Goal: Transaction & Acquisition: Purchase product/service

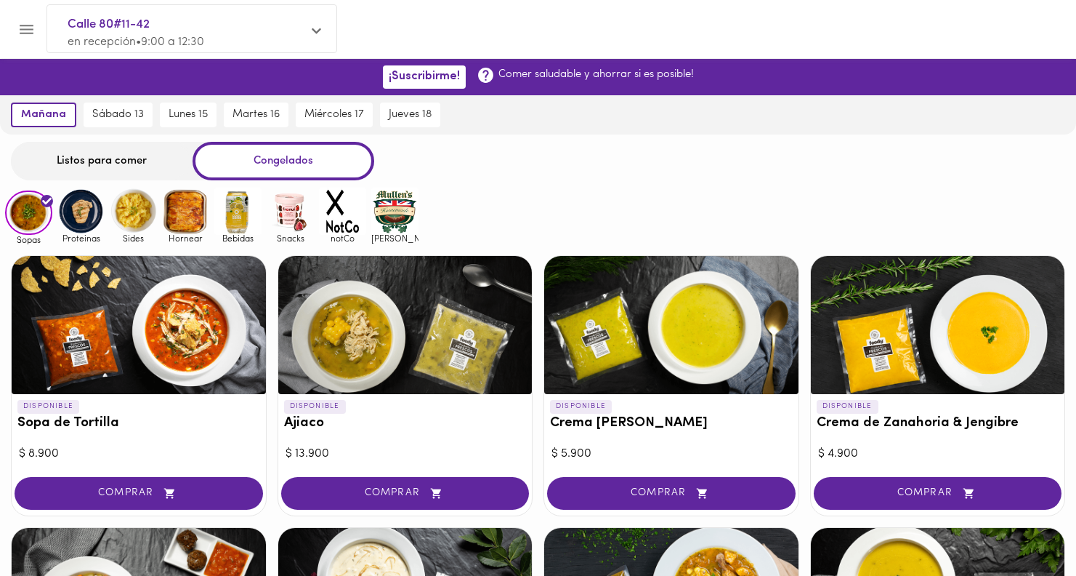
click at [299, 210] on img at bounding box center [290, 210] width 47 height 47
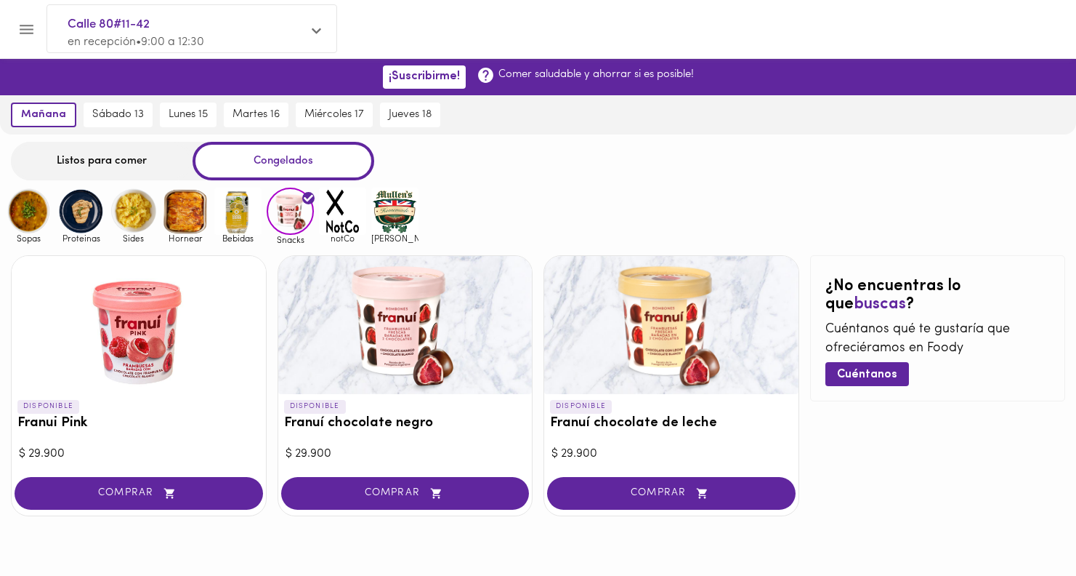
click at [87, 174] on div "Listos para comer" at bounding box center [102, 161] width 182 height 39
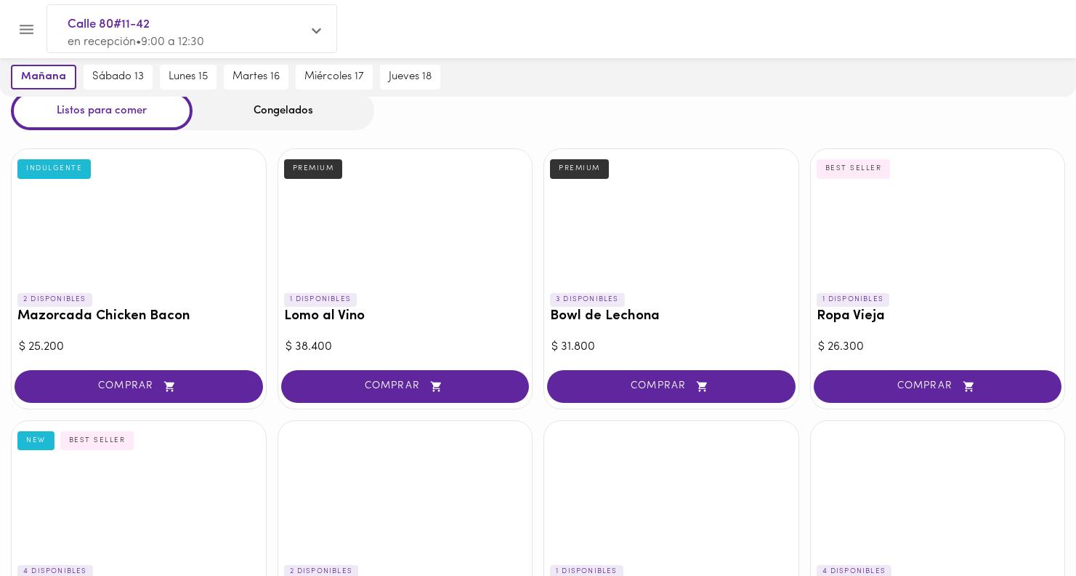
scroll to position [102, 0]
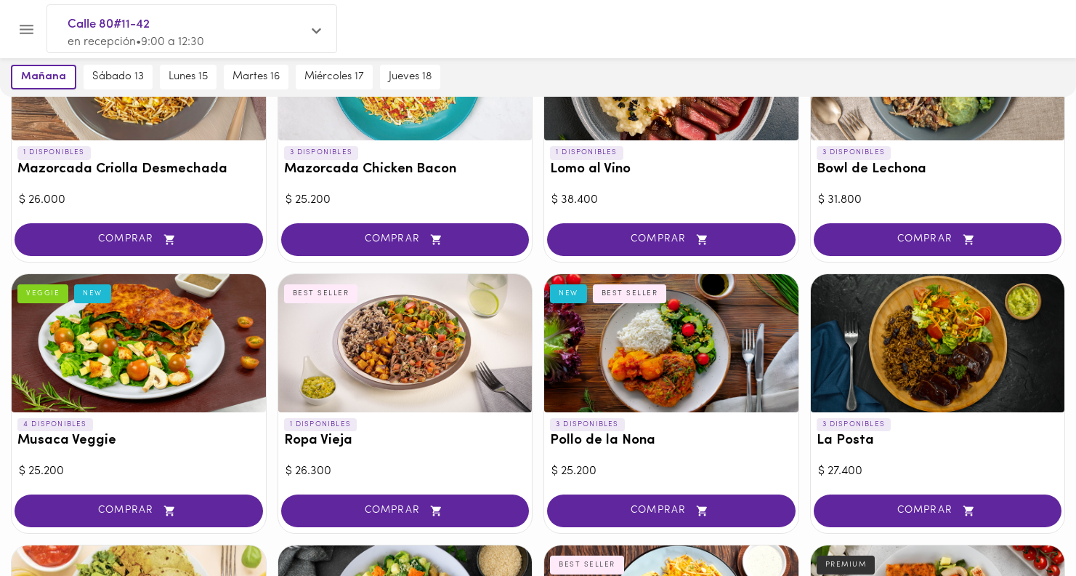
scroll to position [206, 0]
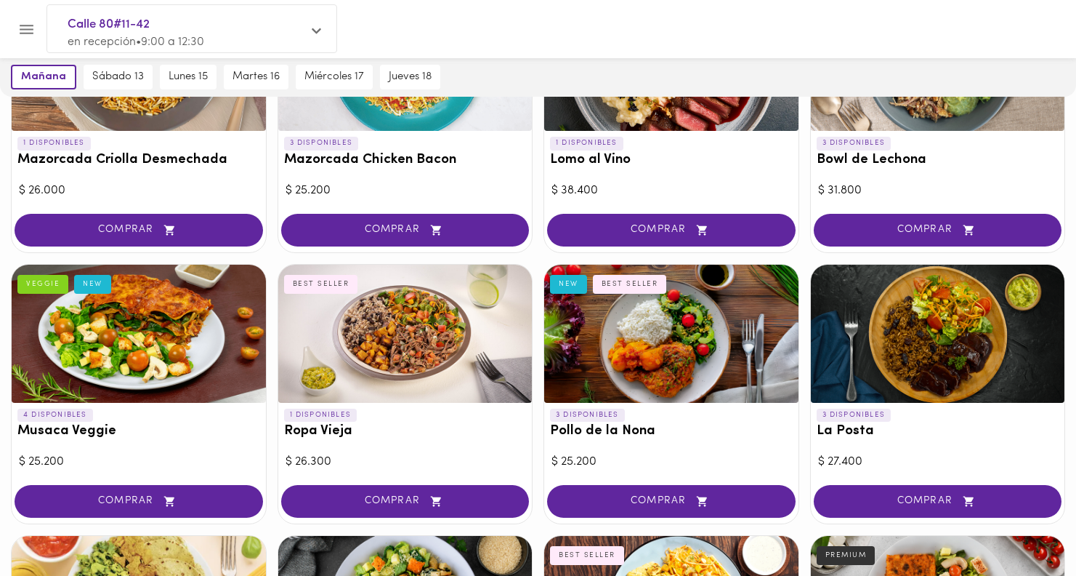
click at [162, 386] on div at bounding box center [139, 334] width 254 height 138
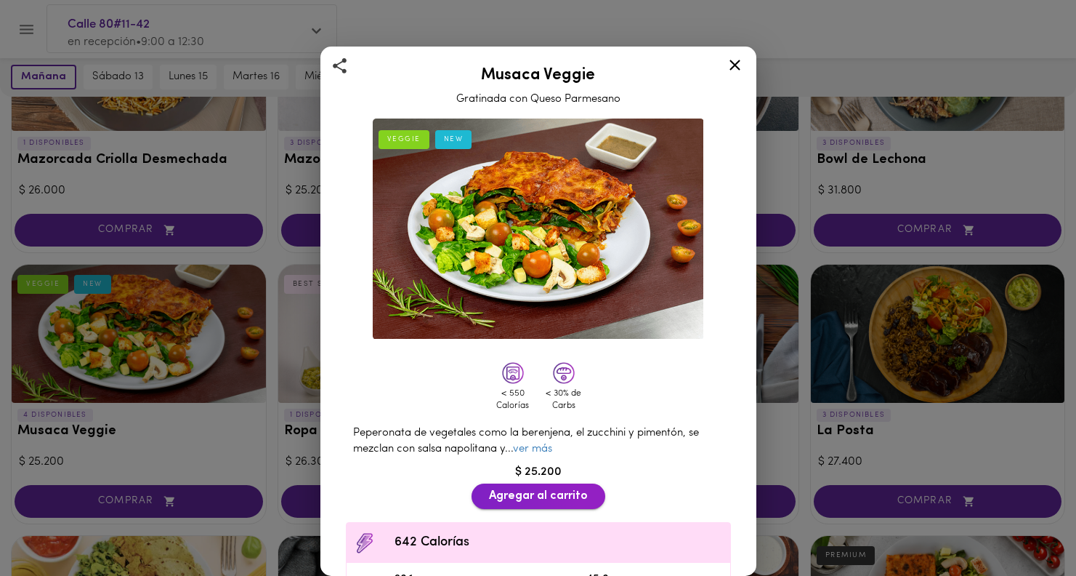
click at [523, 498] on span "Agregar al carrito" at bounding box center [538, 496] width 99 height 14
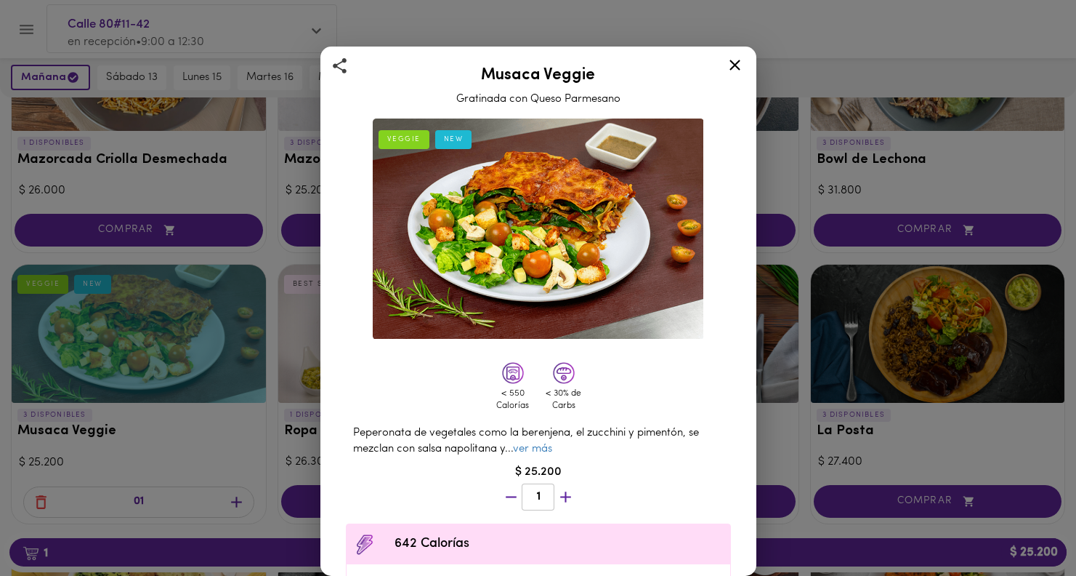
scroll to position [236, 0]
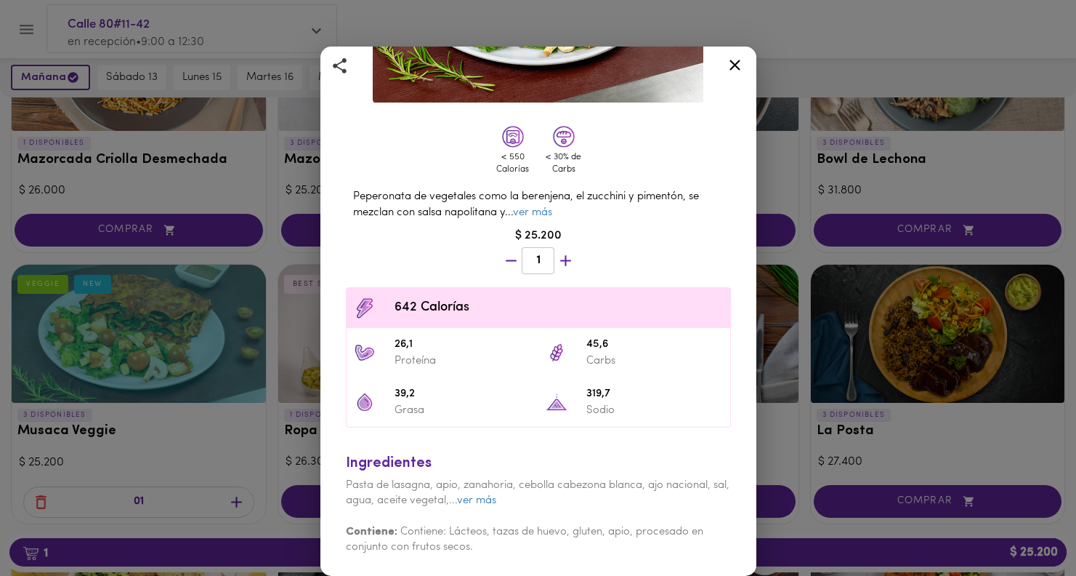
click at [729, 56] on icon at bounding box center [735, 65] width 18 height 18
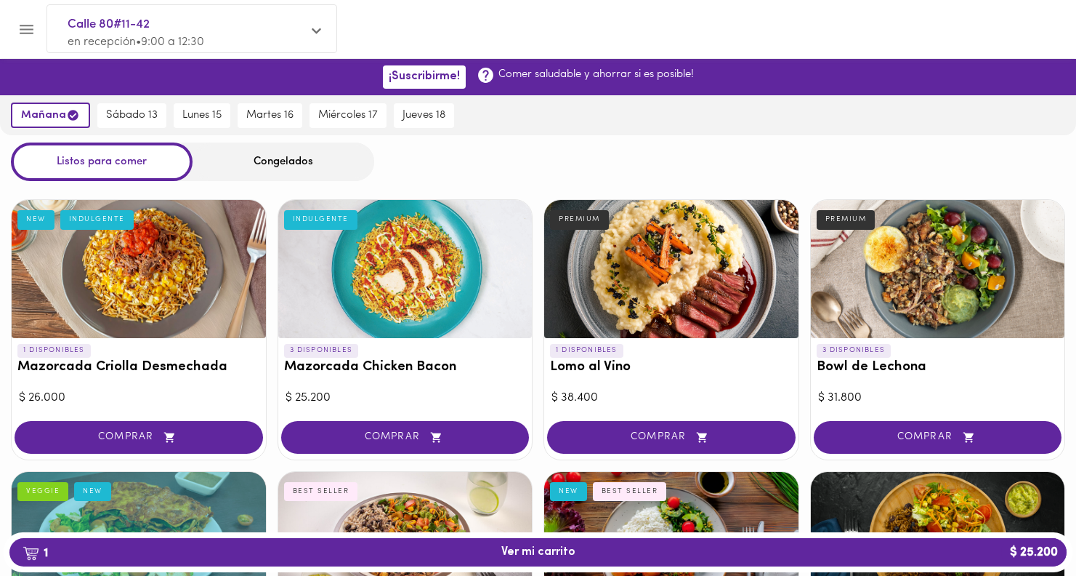
click at [296, 166] on div "Congelados" at bounding box center [284, 161] width 182 height 39
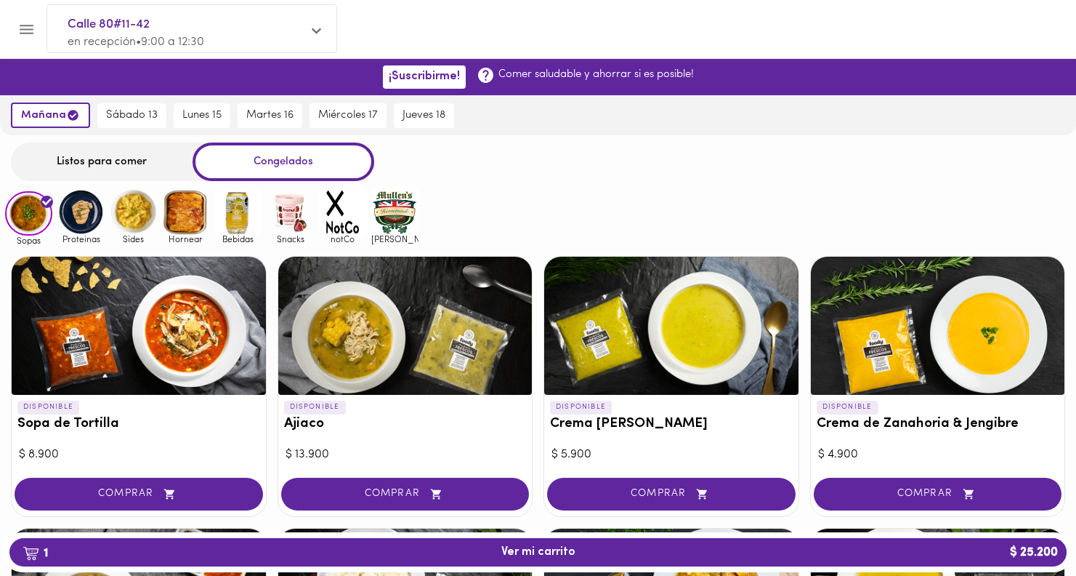
click at [123, 211] on img at bounding box center [133, 211] width 47 height 47
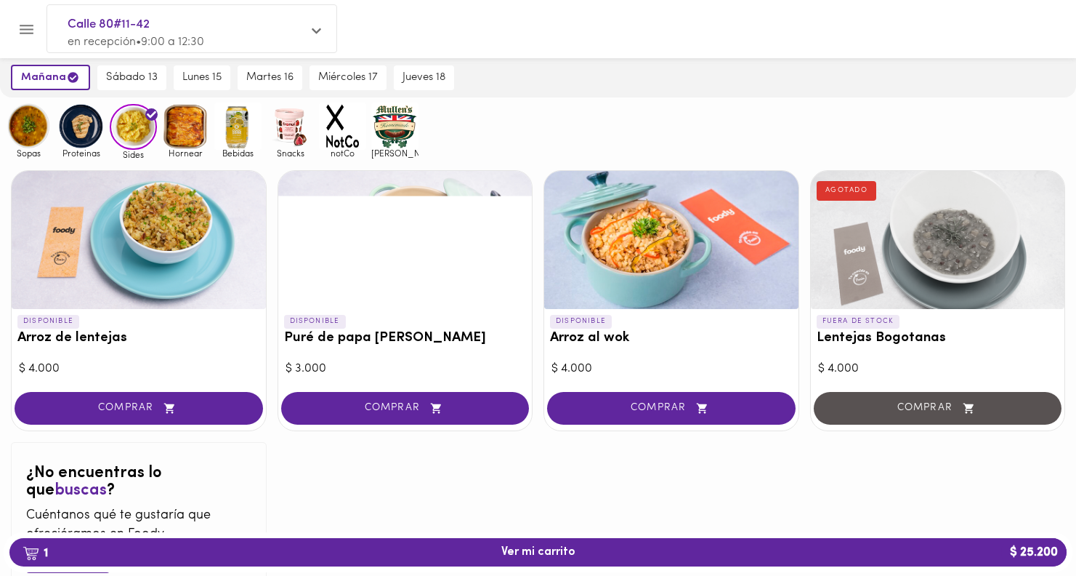
scroll to position [116, 0]
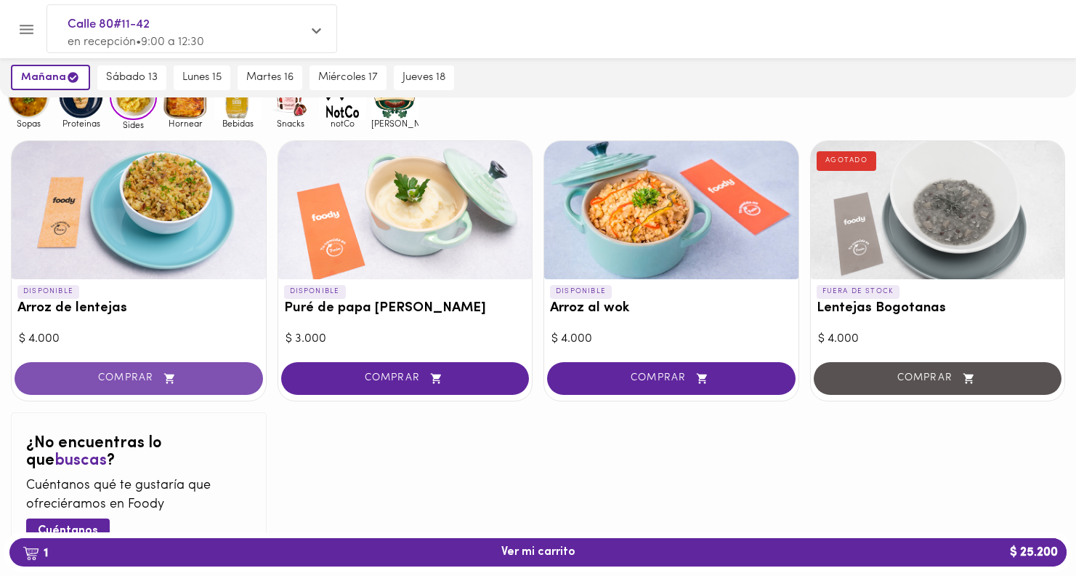
click at [201, 368] on button "COMPRAR" at bounding box center [139, 378] width 249 height 33
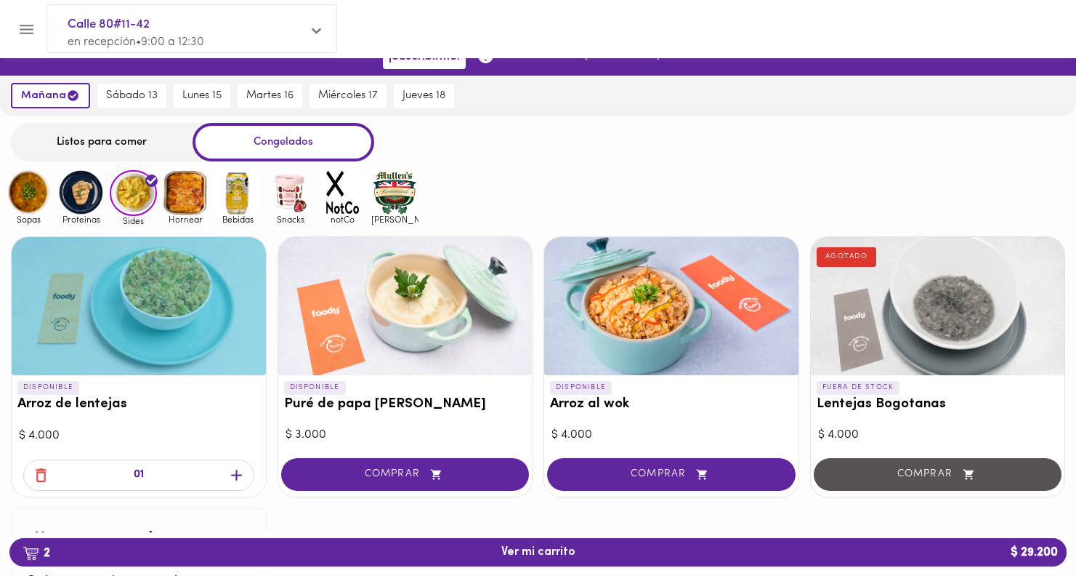
scroll to position [15, 0]
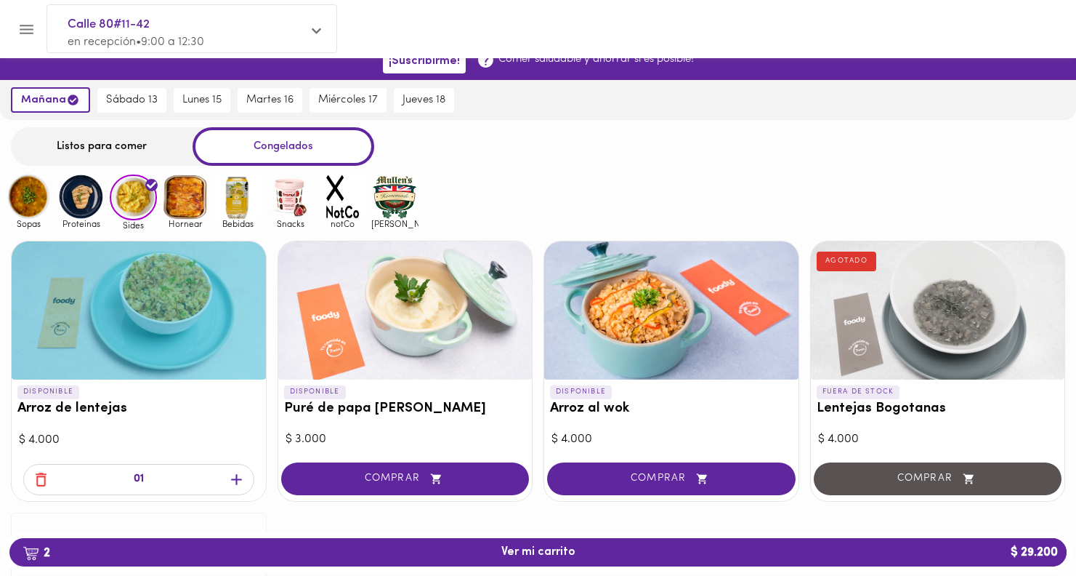
click at [238, 195] on img at bounding box center [237, 196] width 47 height 47
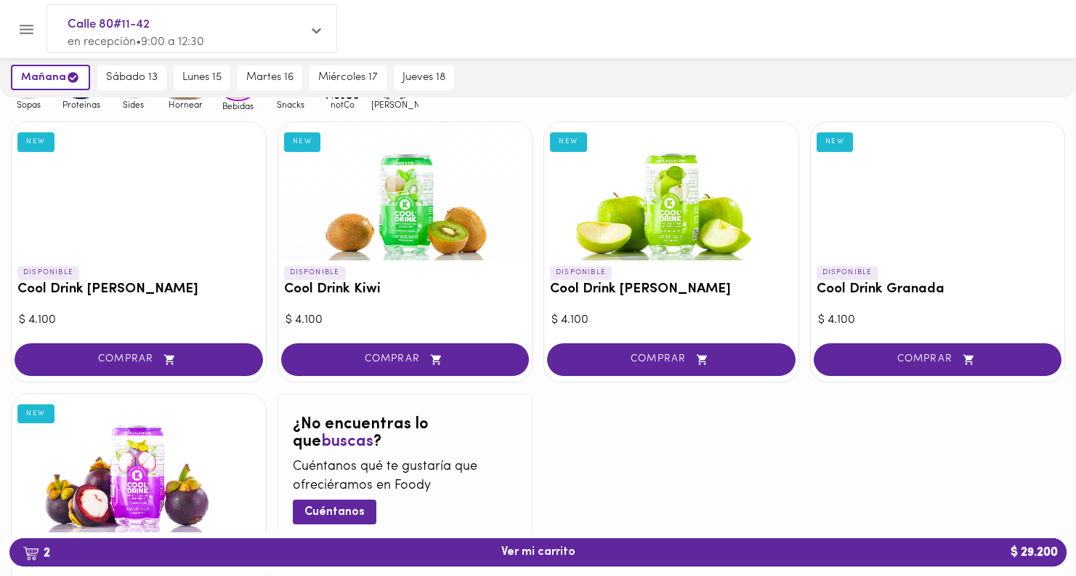
scroll to position [136, 0]
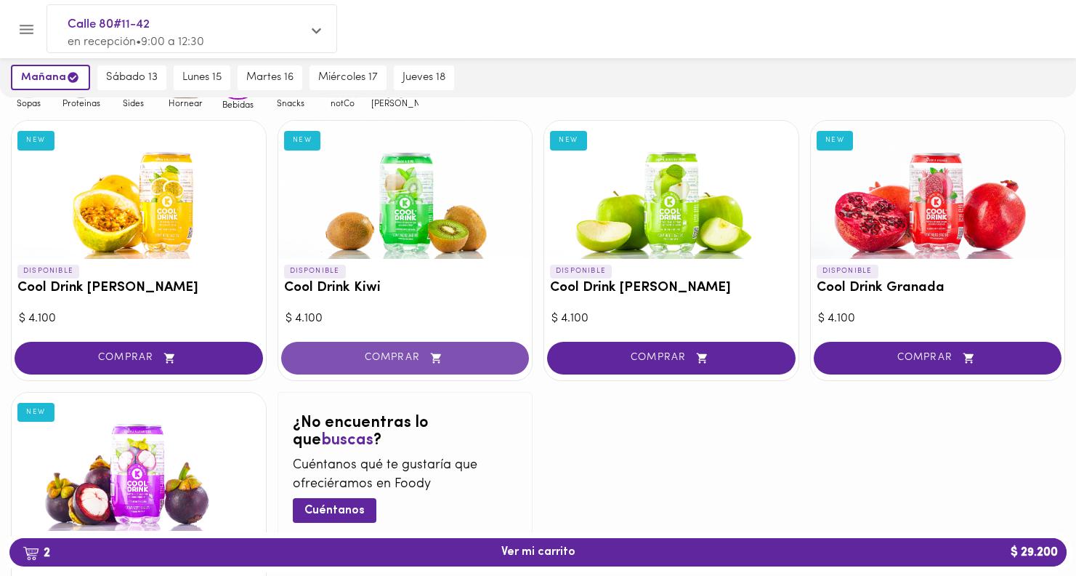
click at [431, 363] on icon "button" at bounding box center [436, 358] width 18 height 12
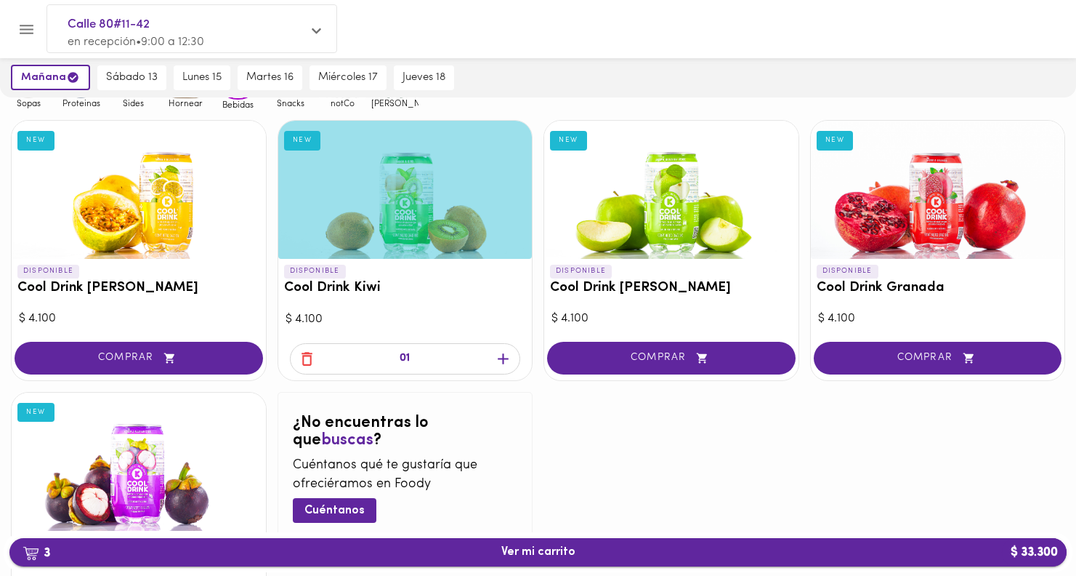
click at [607, 554] on span "3 Ver mi carrito $ 33.300" at bounding box center [538, 552] width 1034 height 14
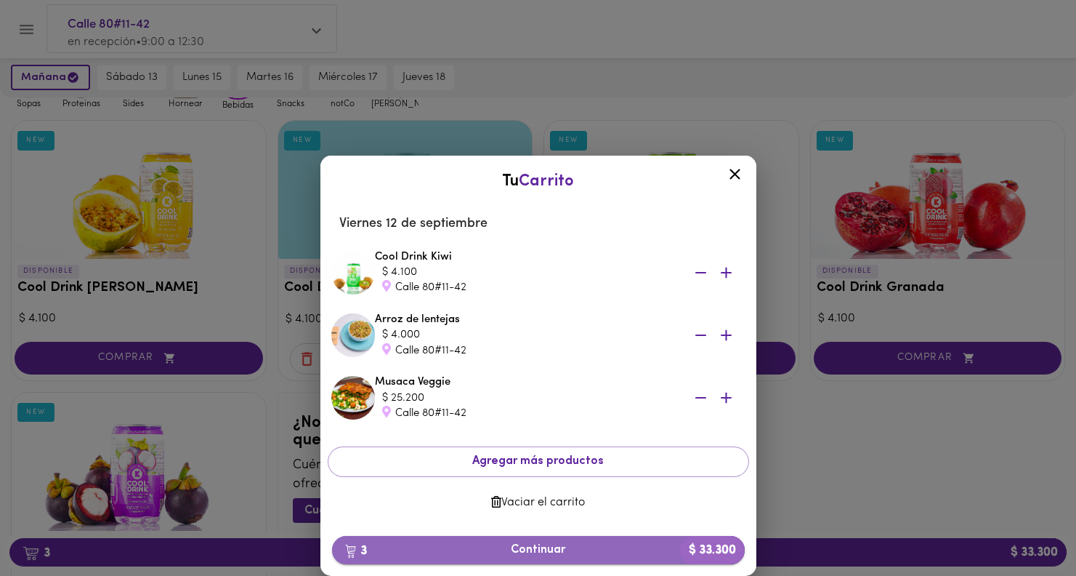
click at [564, 545] on span "3 Continuar $ 33.300" at bounding box center [539, 550] width 390 height 14
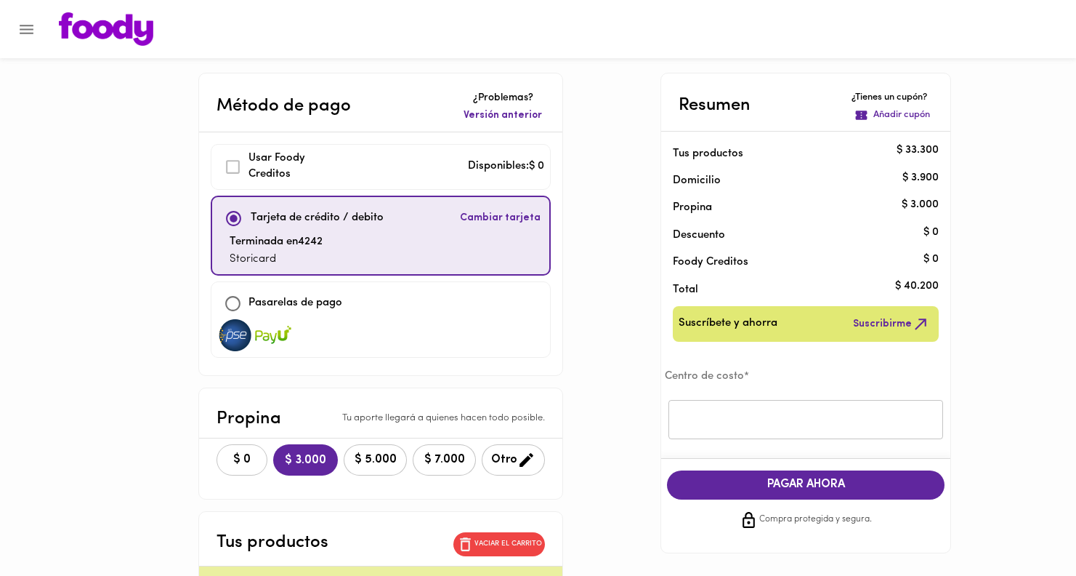
click at [226, 458] on span "$ 0" at bounding box center [242, 460] width 32 height 14
click at [702, 424] on input "text" at bounding box center [806, 420] width 275 height 40
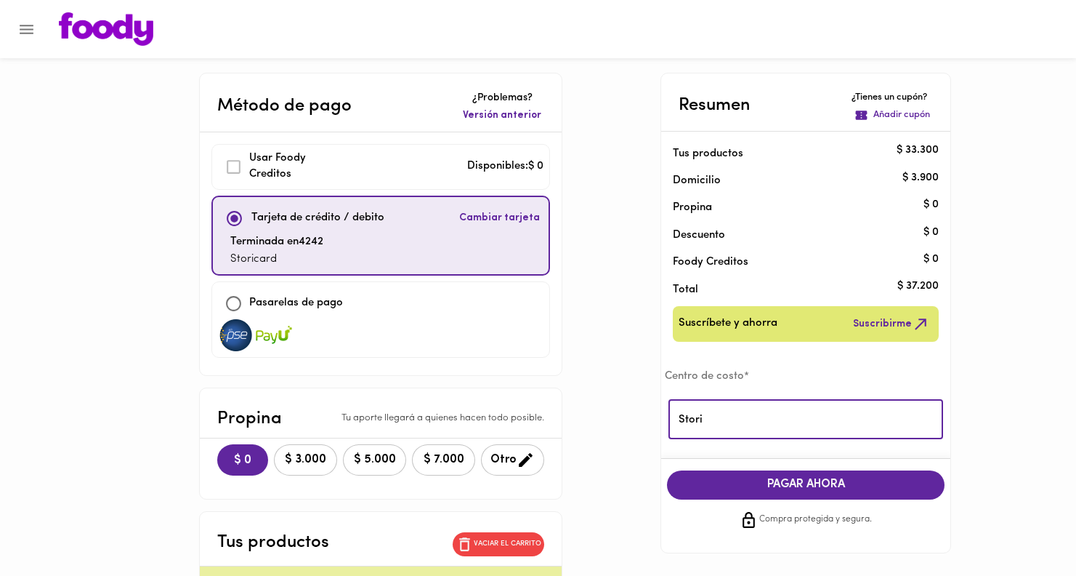
type input "Stori"
click at [859, 483] on span "PAGAR AHORA" at bounding box center [806, 484] width 249 height 14
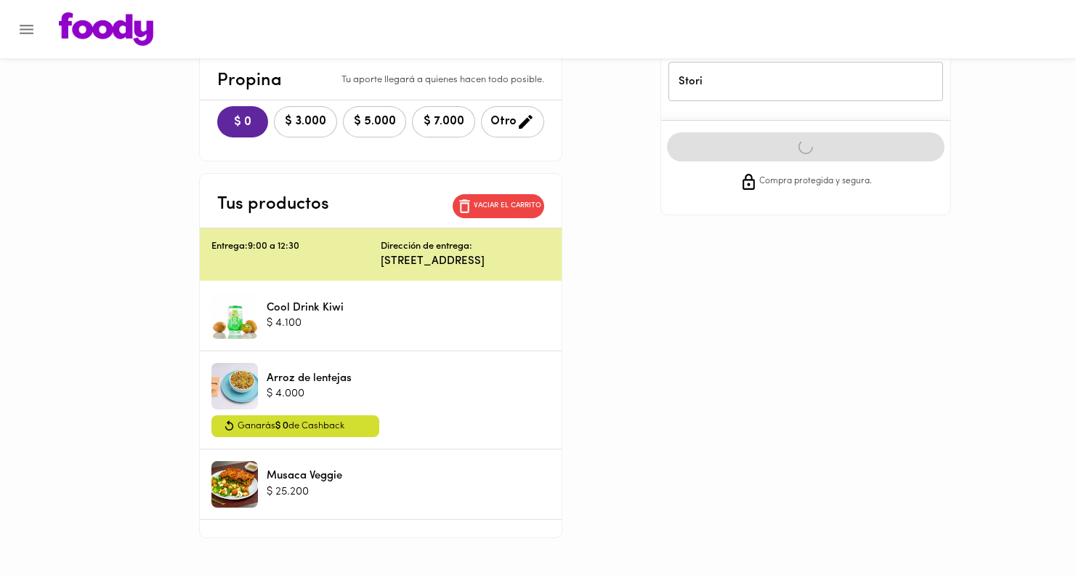
scroll to position [348, 0]
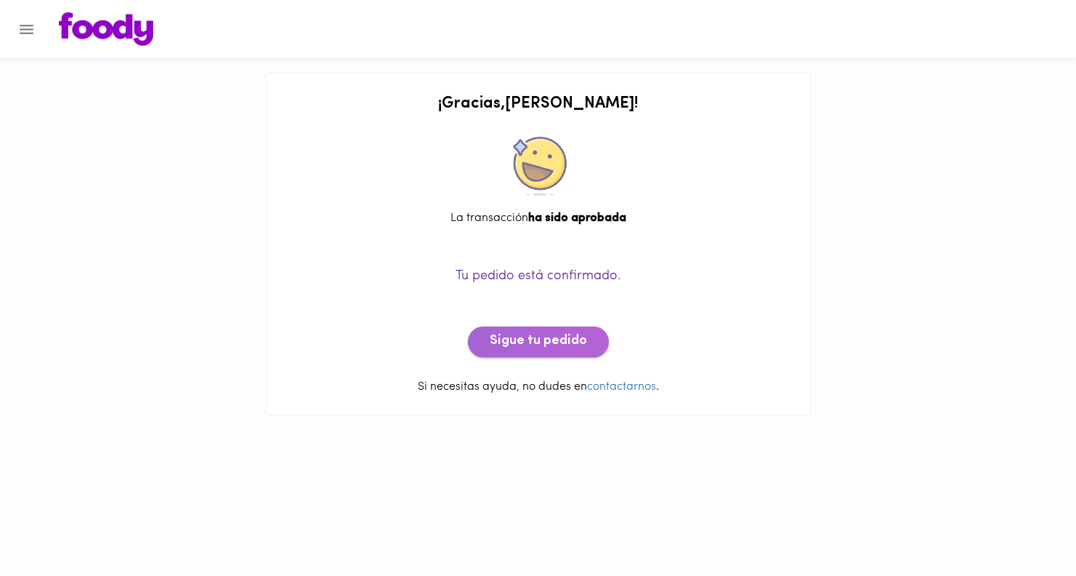
click at [565, 345] on span "Sigue tu pedido" at bounding box center [538, 342] width 97 height 16
